Goal: Entertainment & Leisure: Consume media (video, audio)

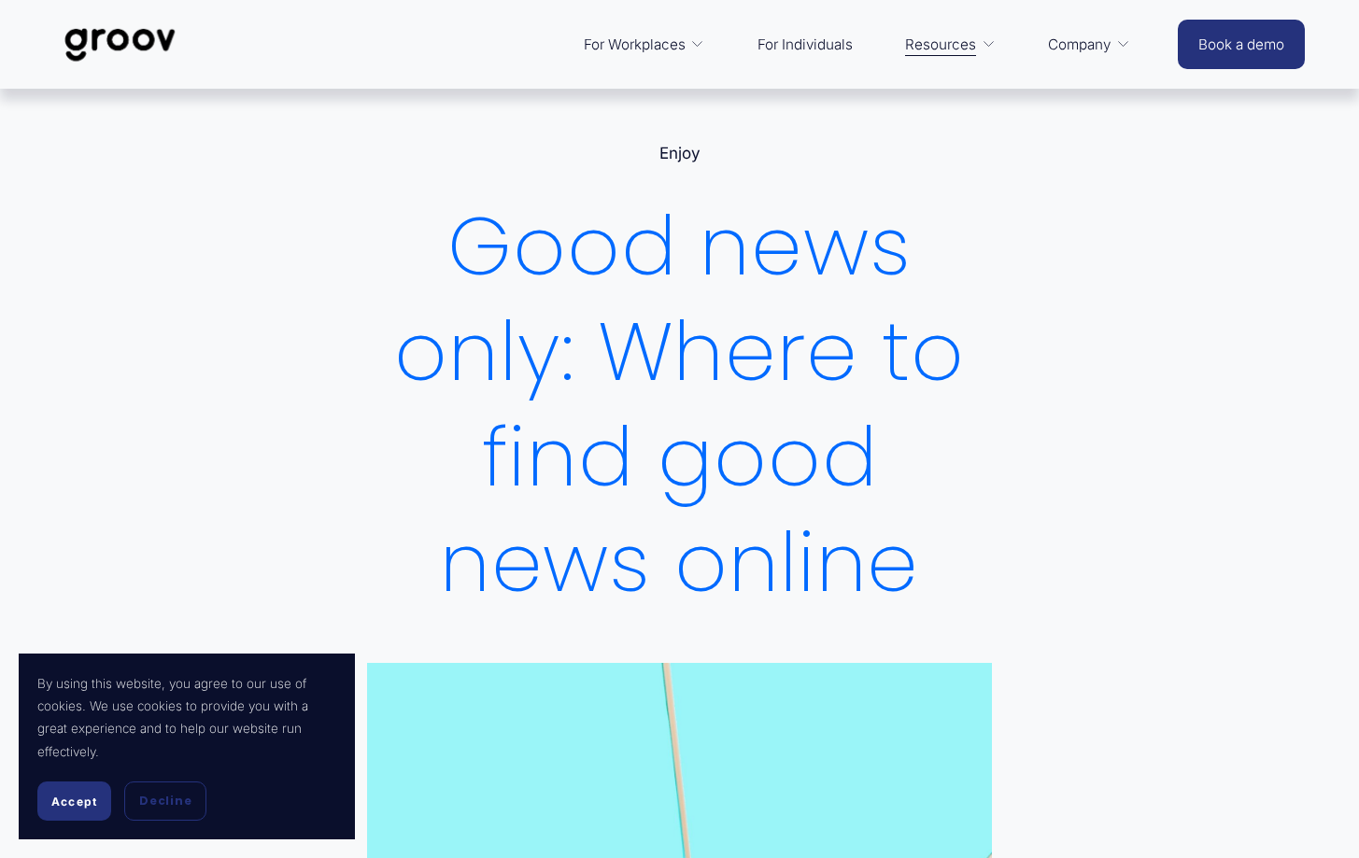
click at [680, 146] on link "Enjoy" at bounding box center [679, 153] width 41 height 19
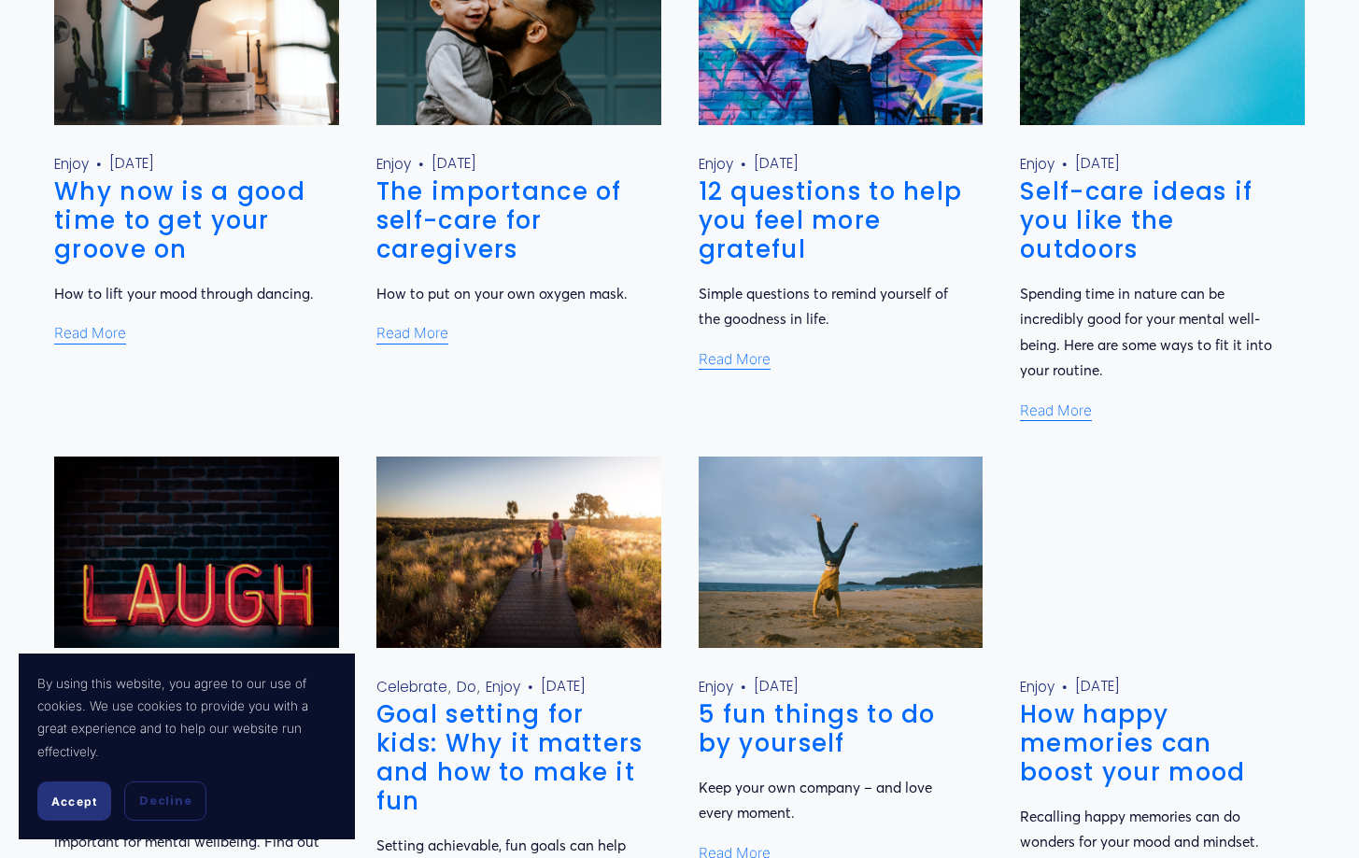
scroll to position [860, 0]
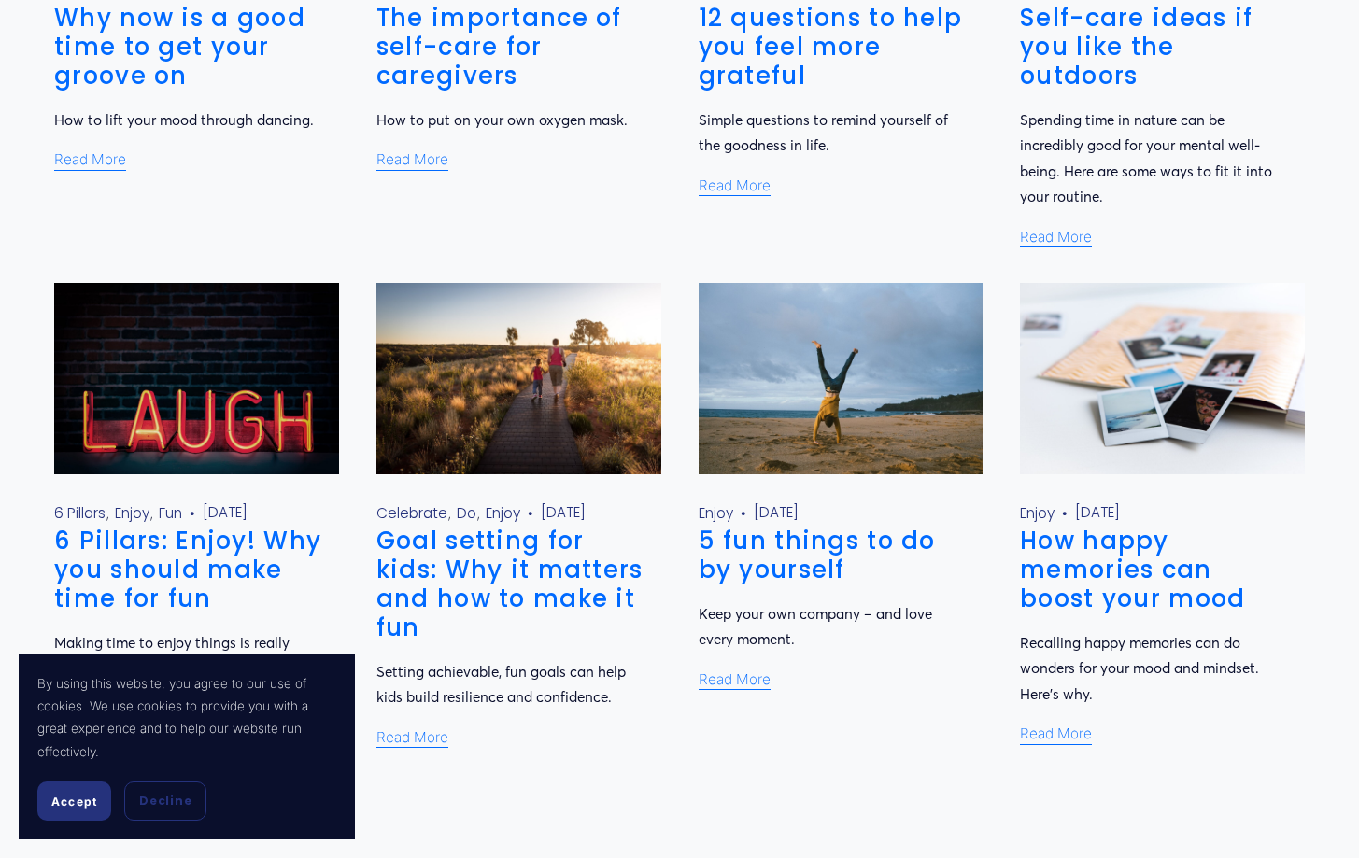
click at [829, 377] on img at bounding box center [841, 378] width 288 height 192
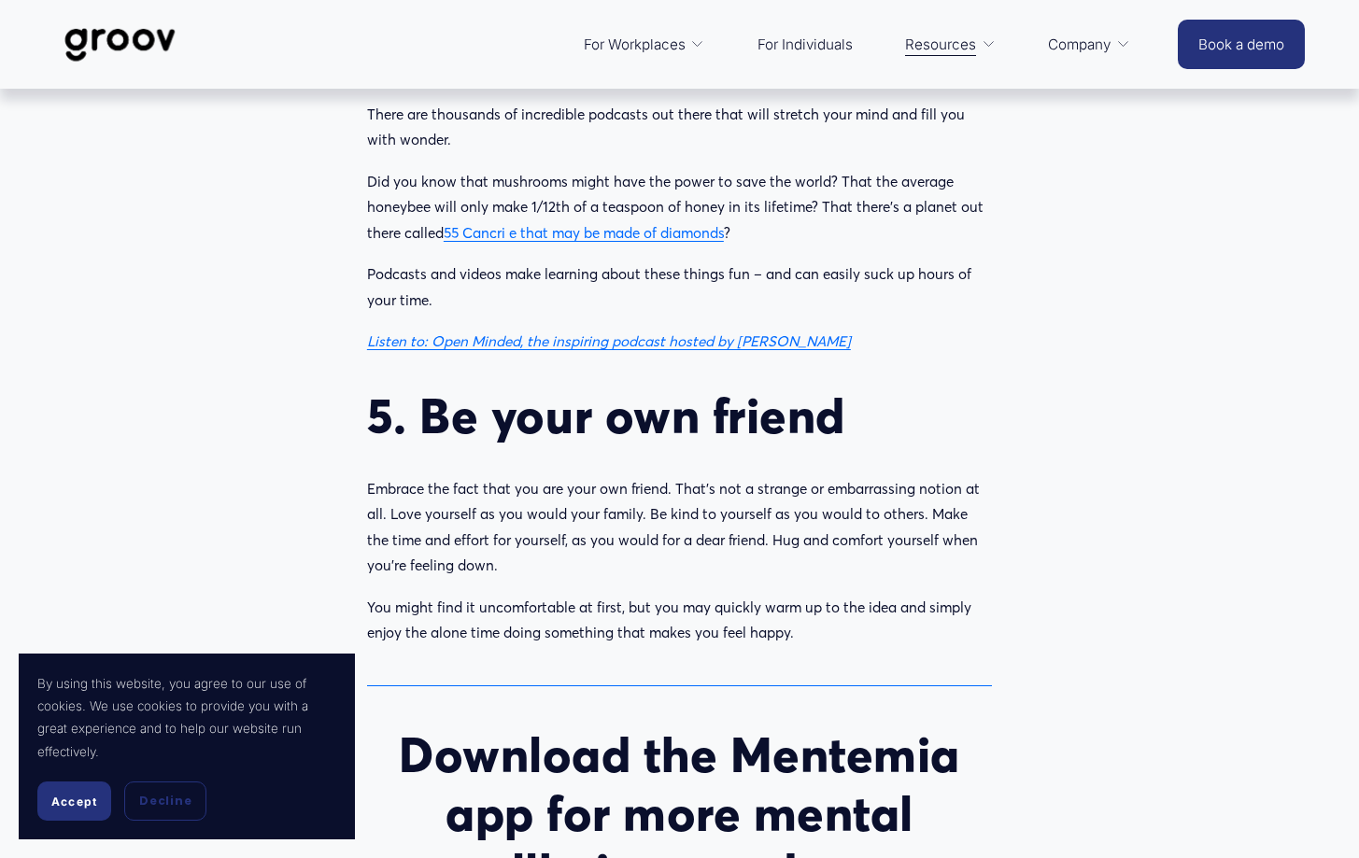
scroll to position [2269, 0]
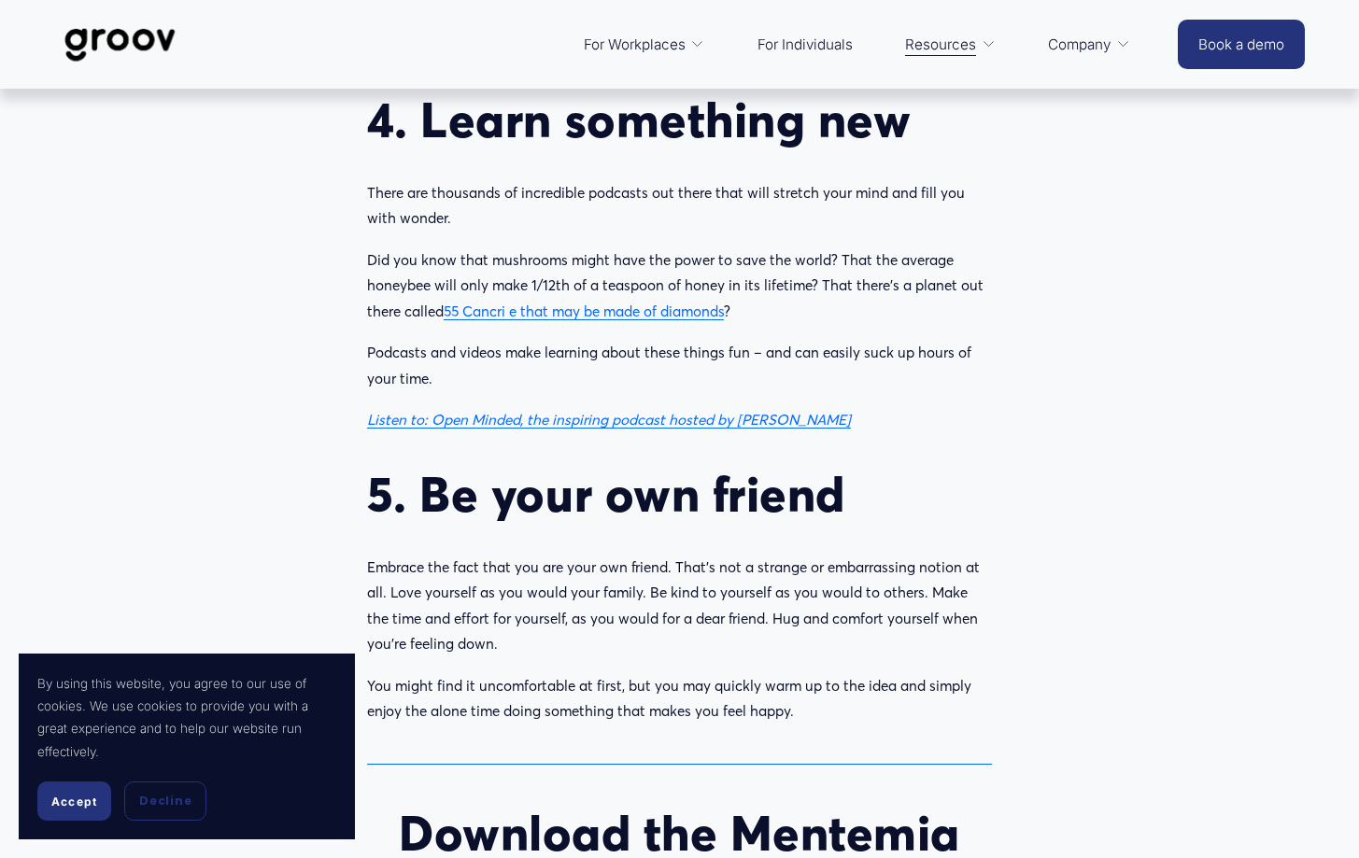
click at [597, 411] on em "Listen to: Open Minded, the inspiring podcast hosted by Sir John Kirwan" at bounding box center [609, 420] width 484 height 18
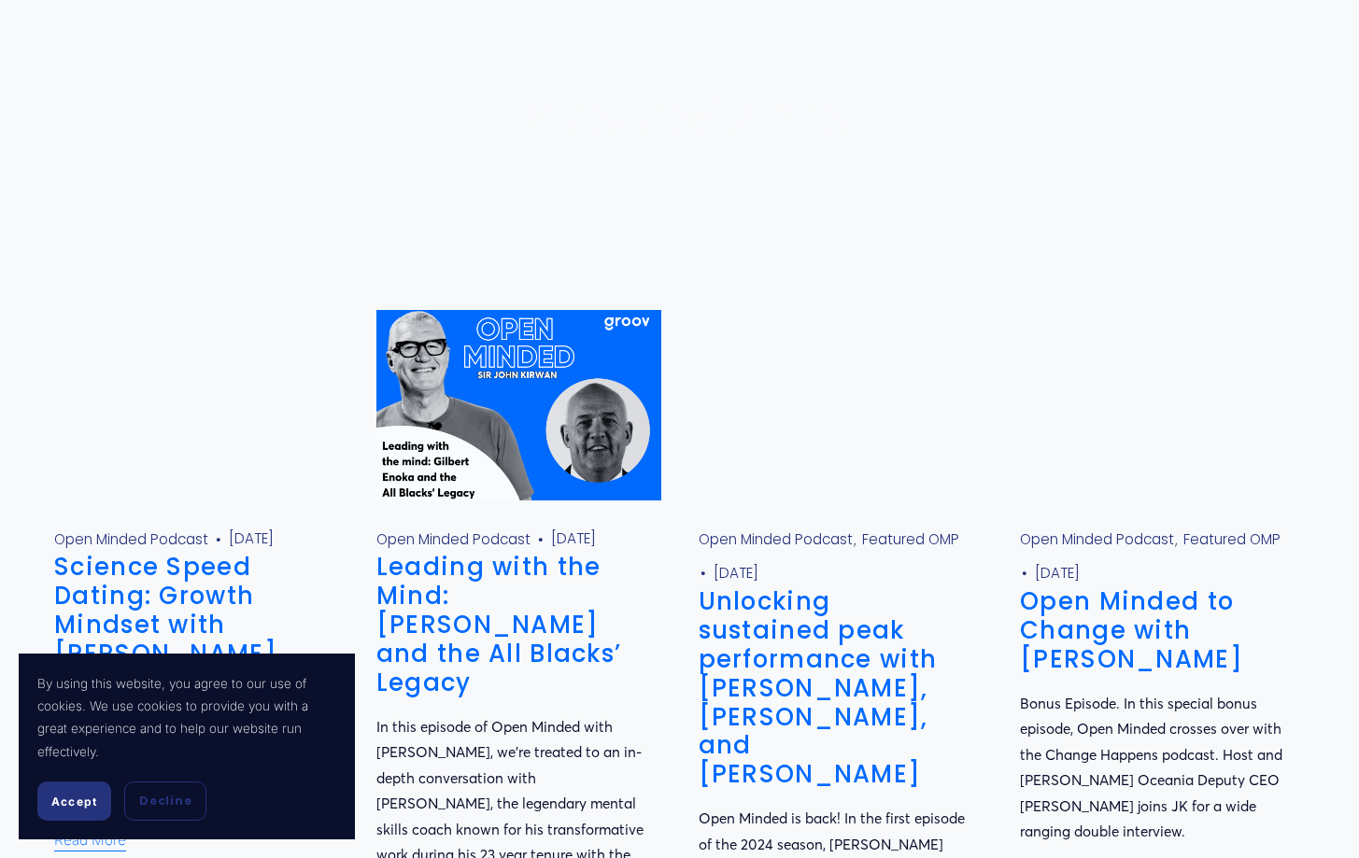
scroll to position [1183, 0]
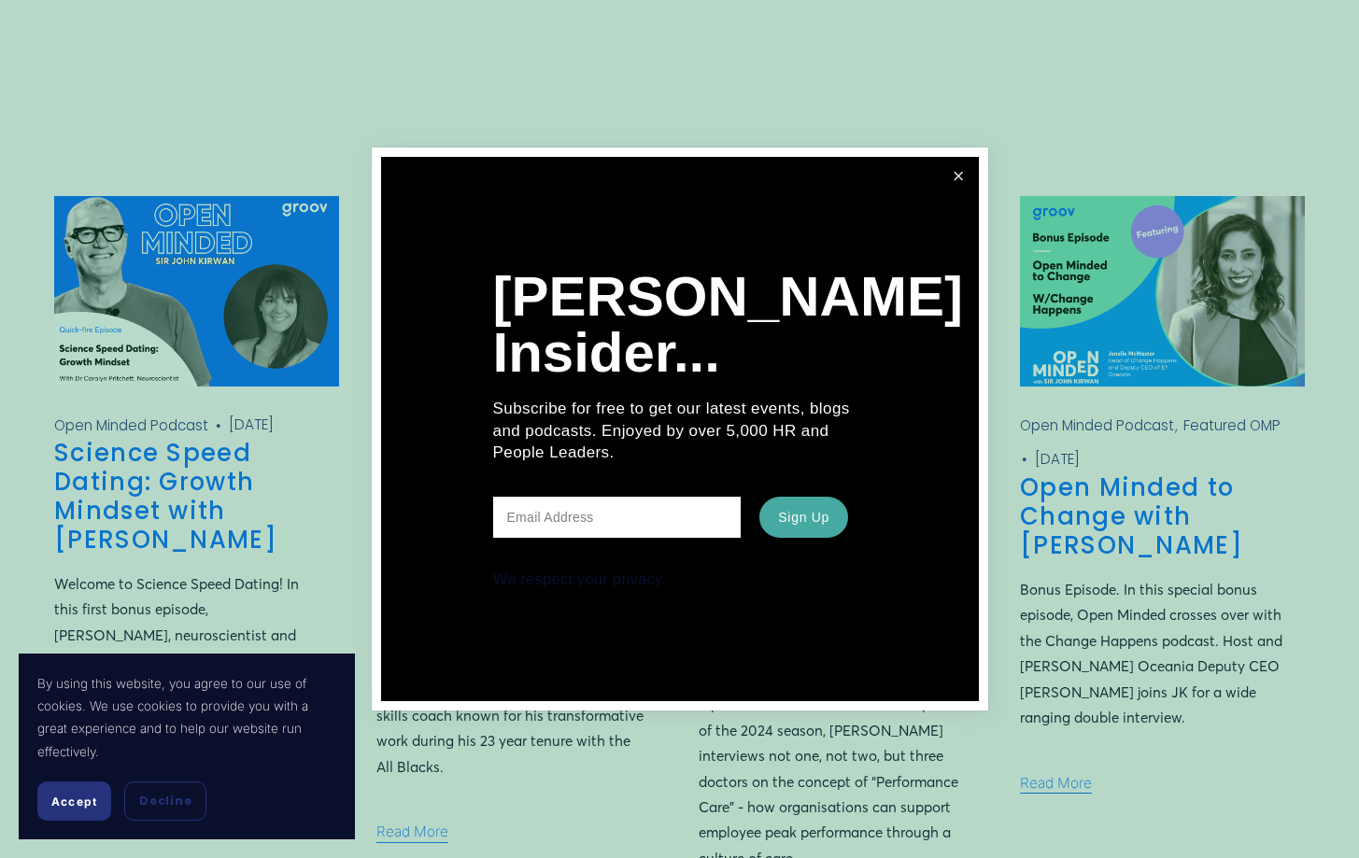
click at [969, 179] on link "Close" at bounding box center [959, 177] width 35 height 35
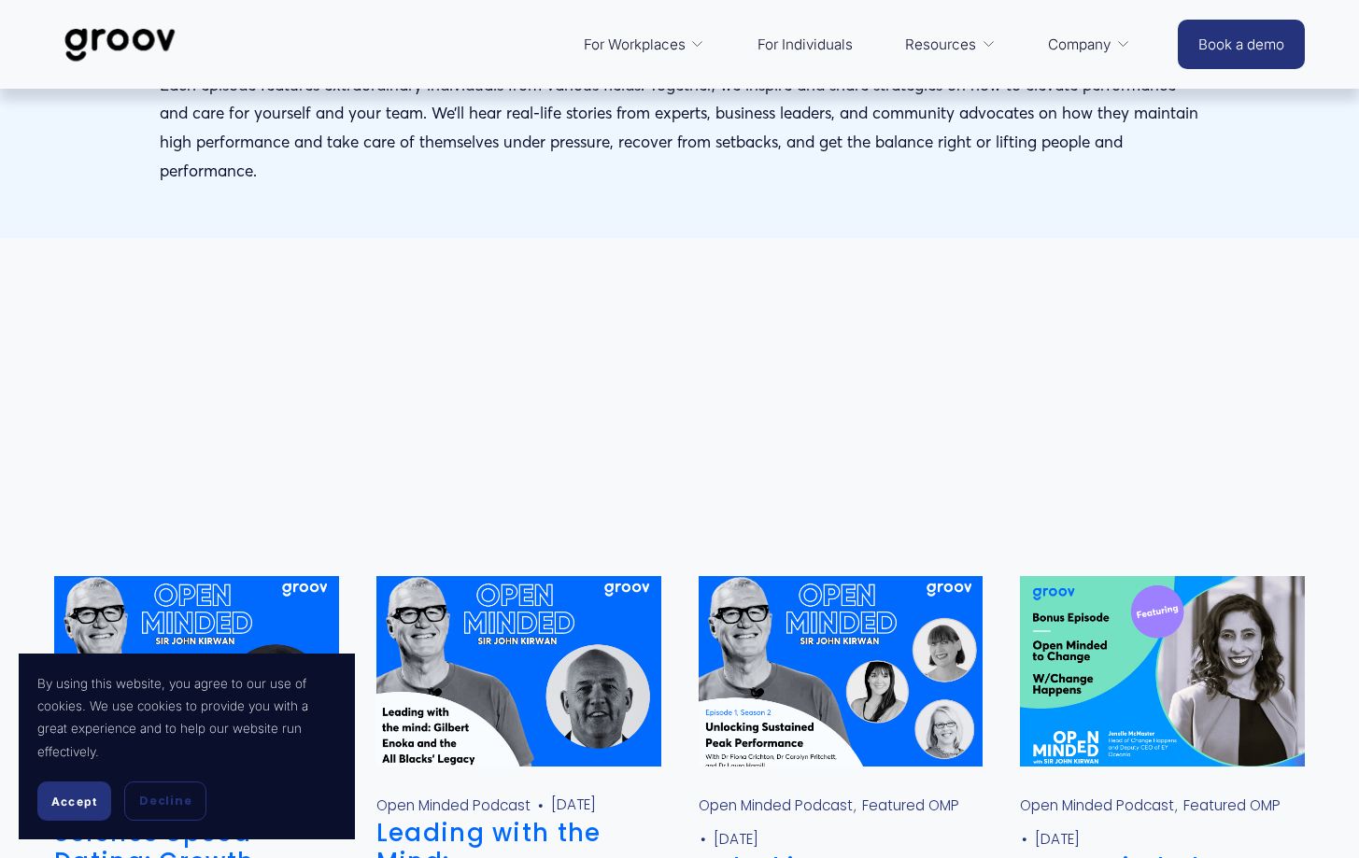
scroll to position [0, 0]
